Goal: Find specific page/section: Find specific page/section

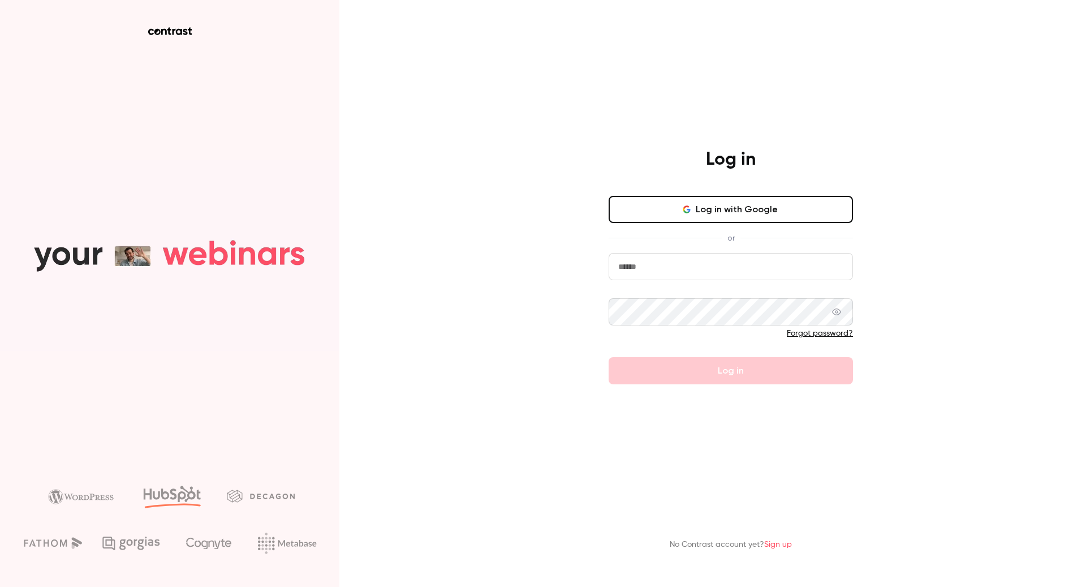
click at [640, 196] on button "Log in with Google" at bounding box center [731, 209] width 244 height 27
click at [734, 215] on button "Log in with Google" at bounding box center [731, 209] width 244 height 27
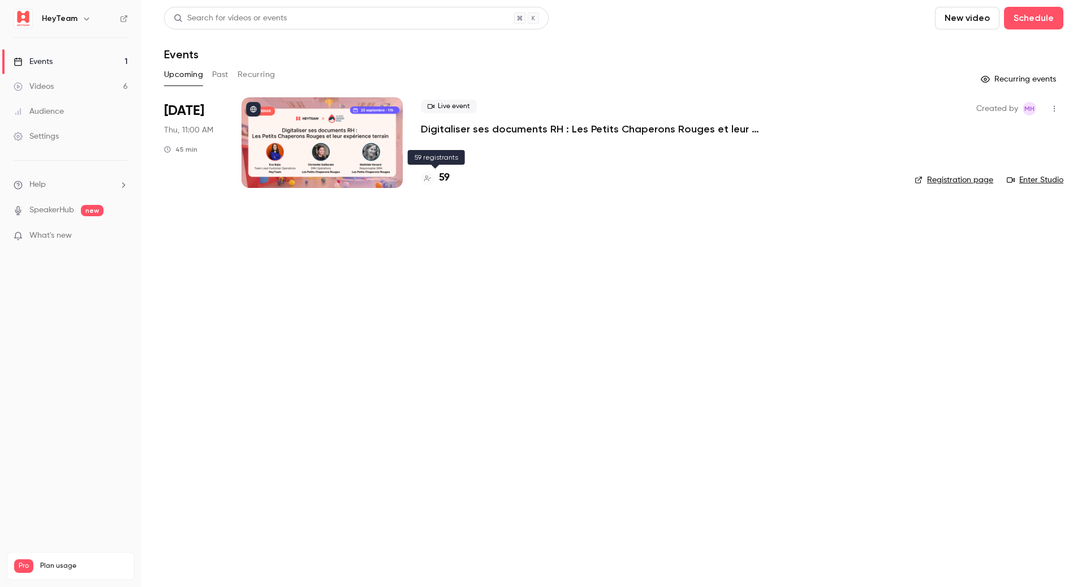
click at [440, 173] on h4 "59" at bounding box center [444, 177] width 11 height 15
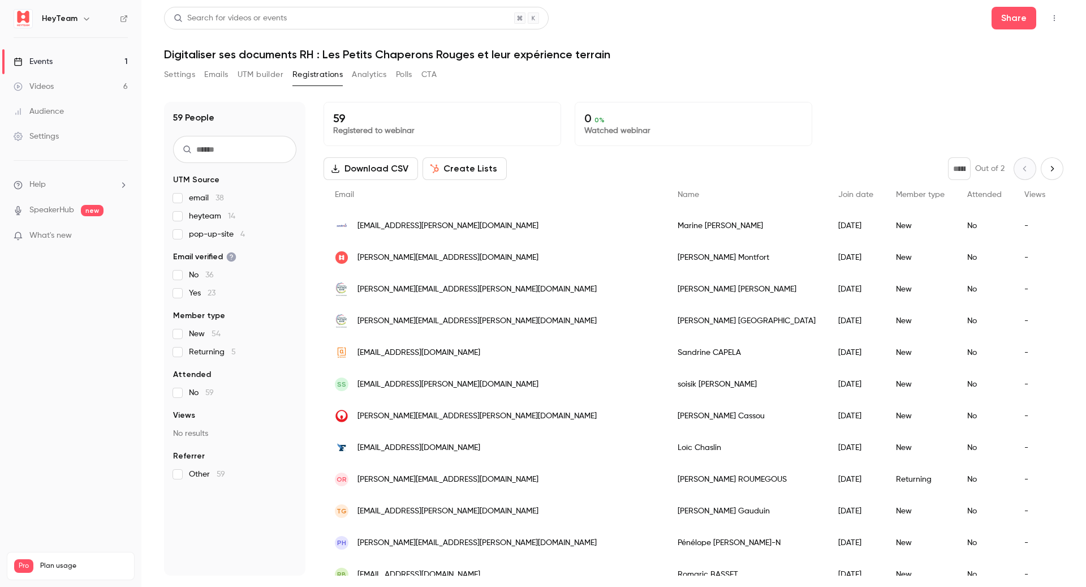
click at [714, 86] on div "Settings Emails UTM builder Registrations Analytics Polls CTA" at bounding box center [614, 77] width 900 height 23
